Goal: Find specific page/section

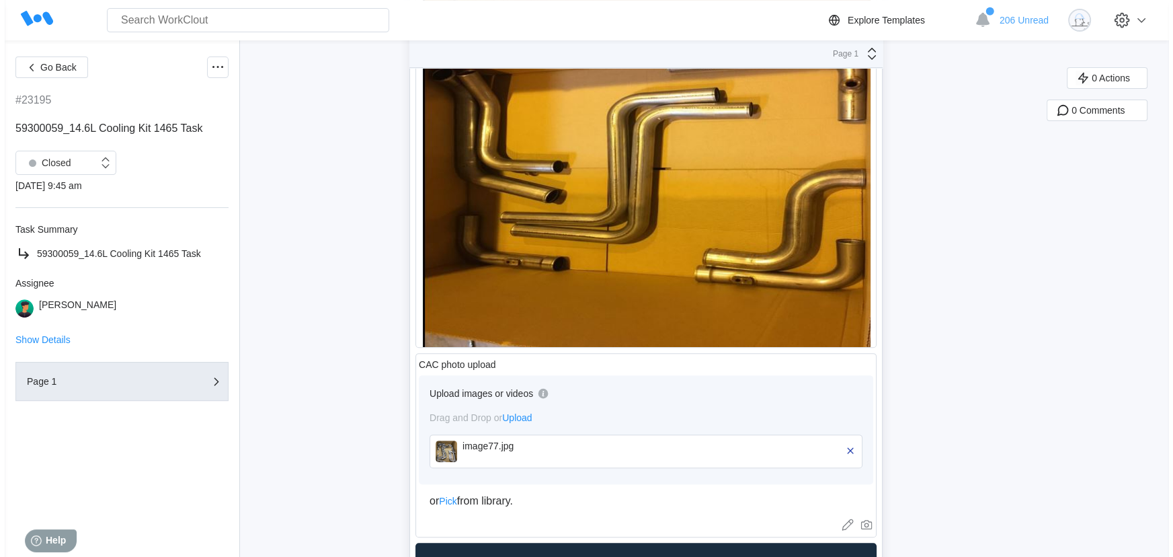
scroll to position [518, 0]
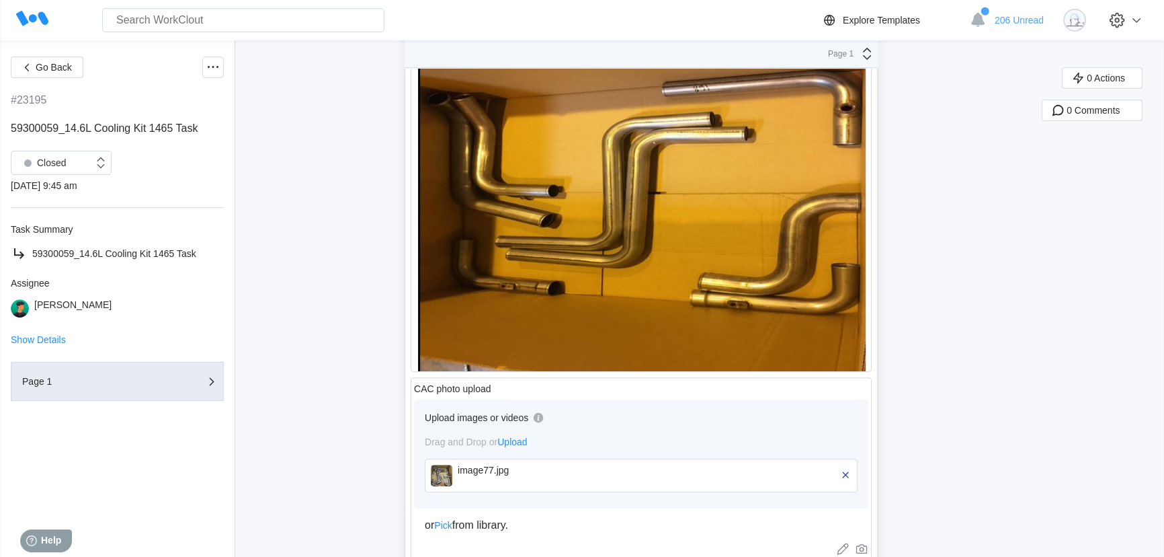
click at [520, 486] on div "image77.jpg" at bounding box center [535, 475] width 155 height 22
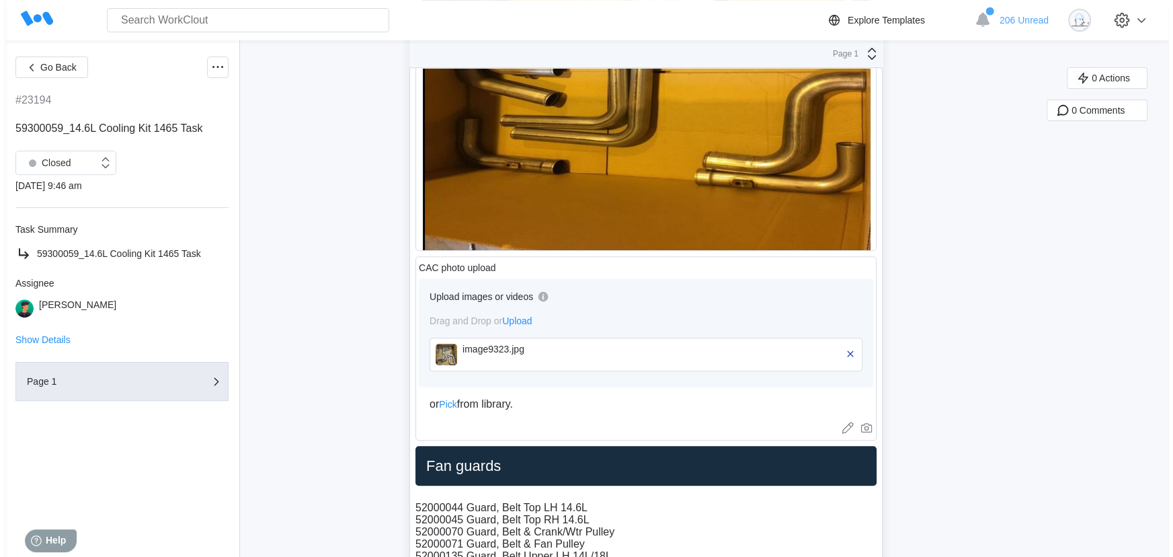
scroll to position [579, 0]
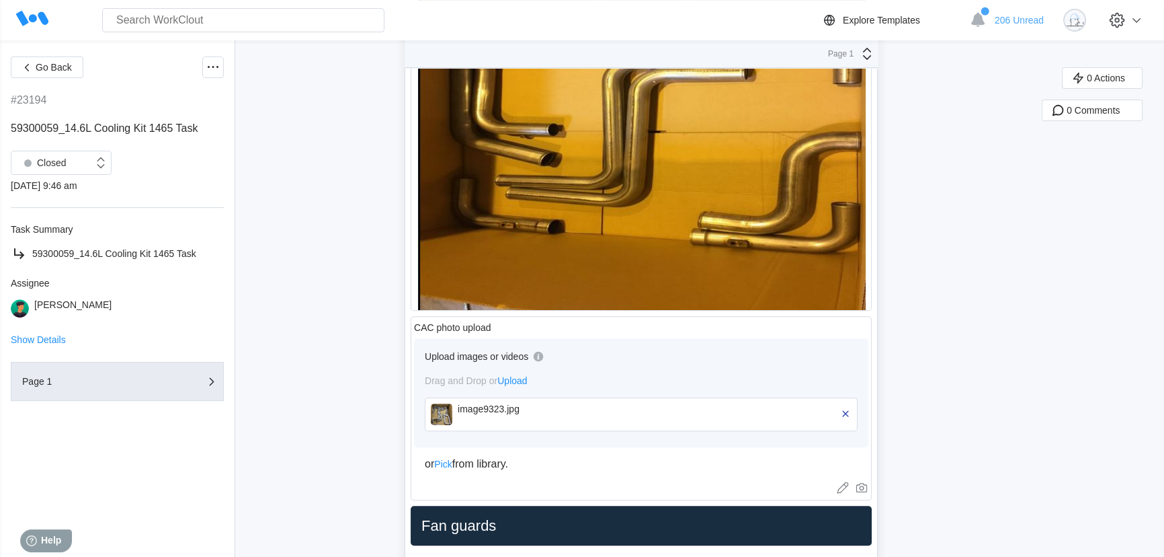
click at [529, 421] on div "image9323.jpg" at bounding box center [535, 414] width 155 height 22
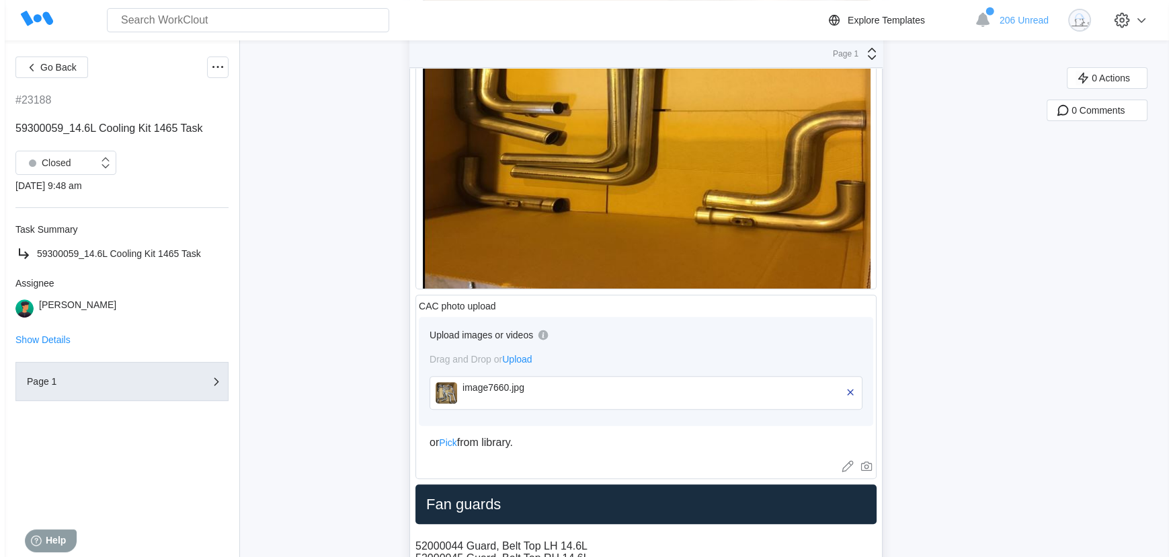
scroll to position [518, 0]
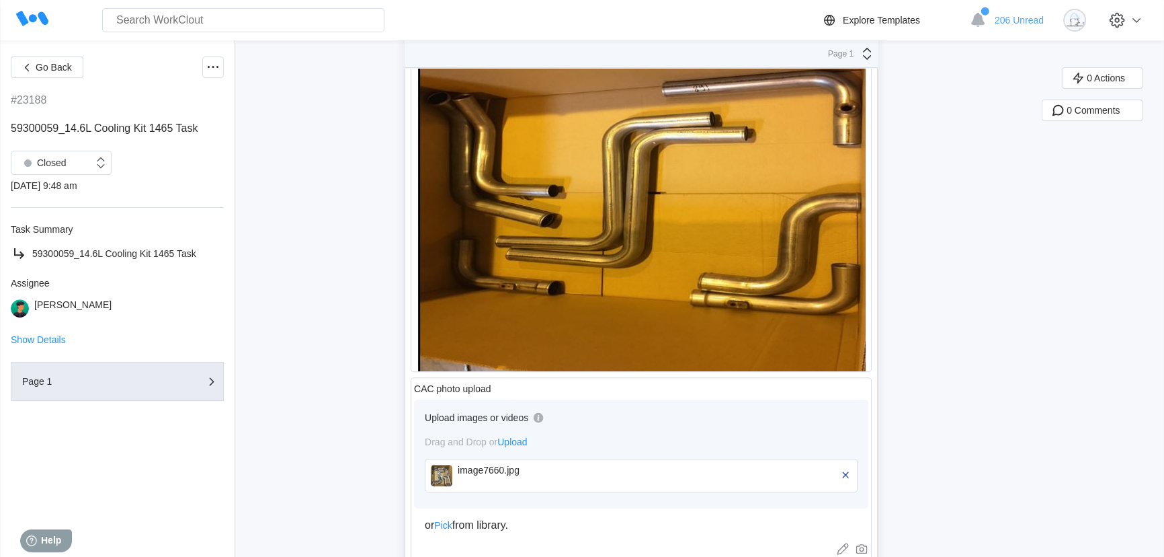
click at [532, 474] on div "image7660.jpg" at bounding box center [535, 469] width 155 height 11
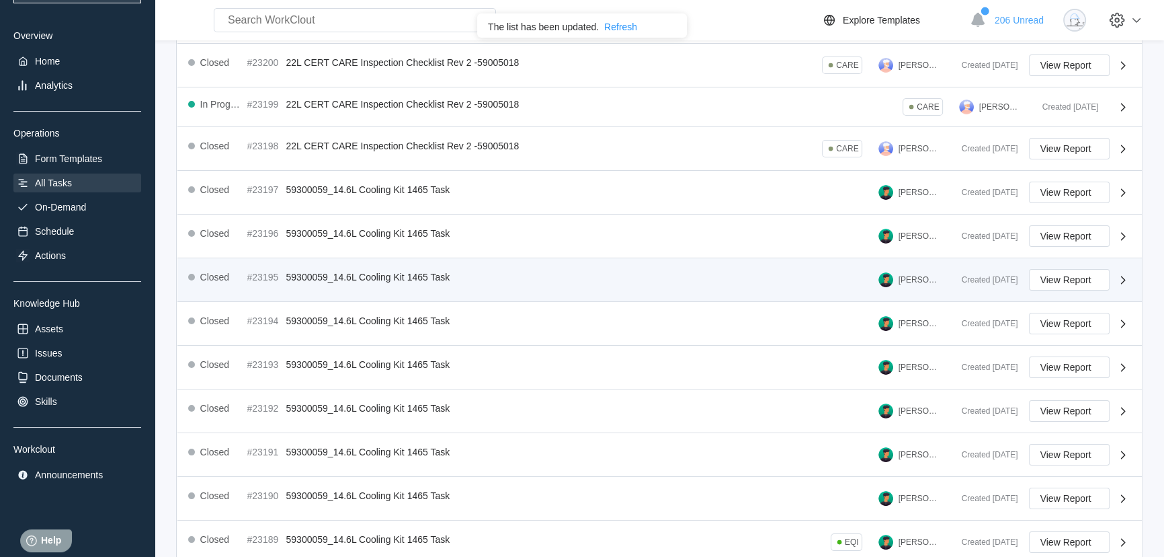
scroll to position [114, 0]
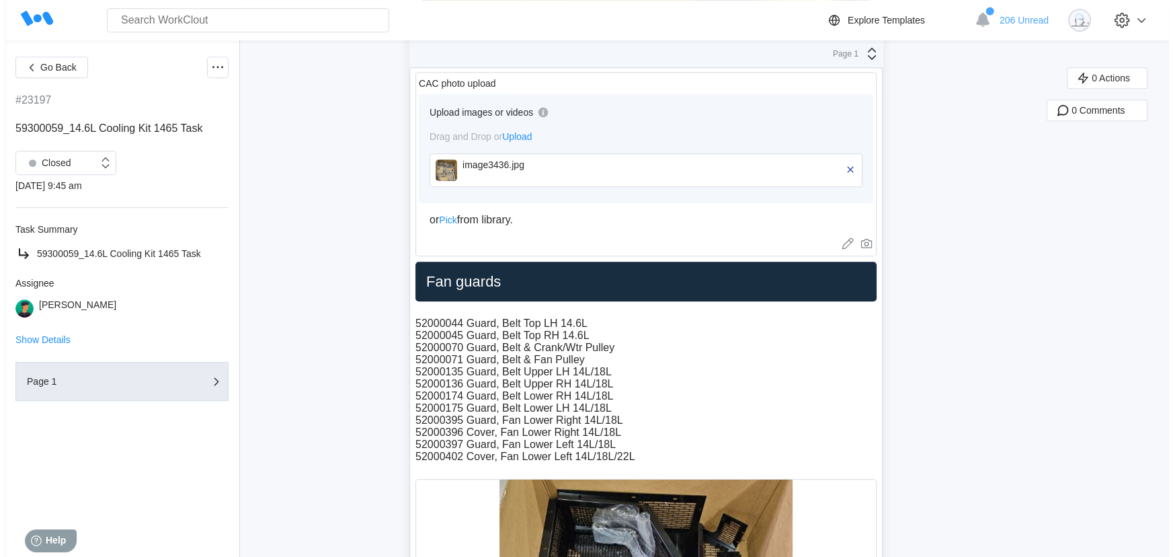
scroll to position [672, 0]
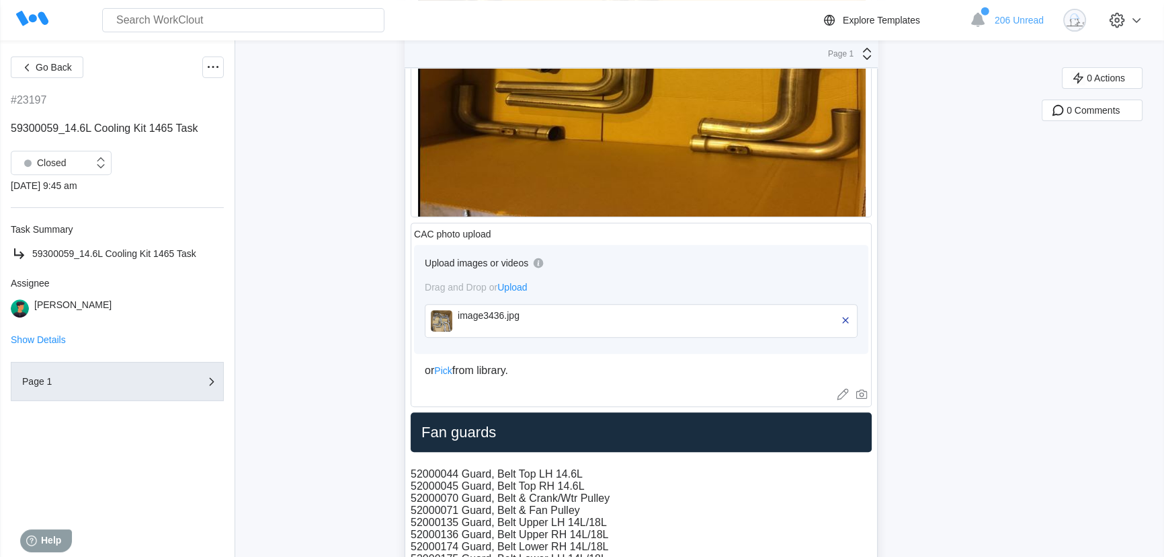
click at [499, 331] on div "image3436.jpg" at bounding box center [535, 321] width 155 height 22
